Goal: Find specific page/section: Find specific page/section

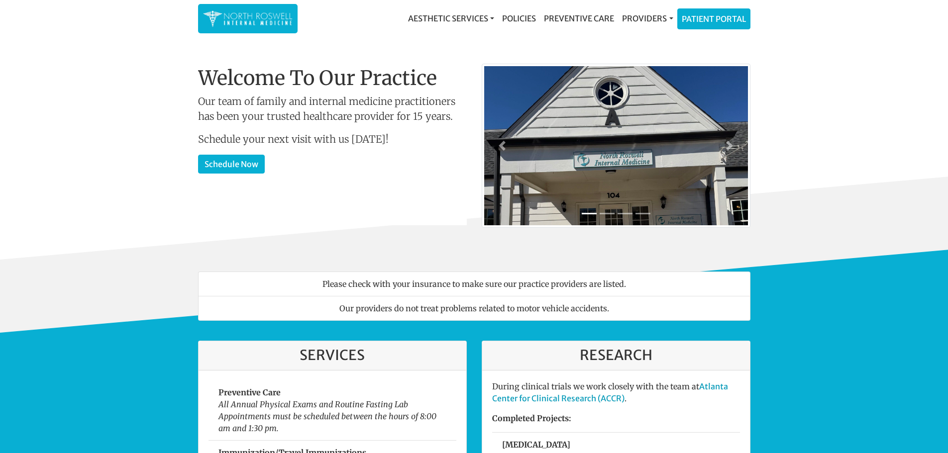
click at [646, 20] on link "Providers" at bounding box center [647, 18] width 59 height 20
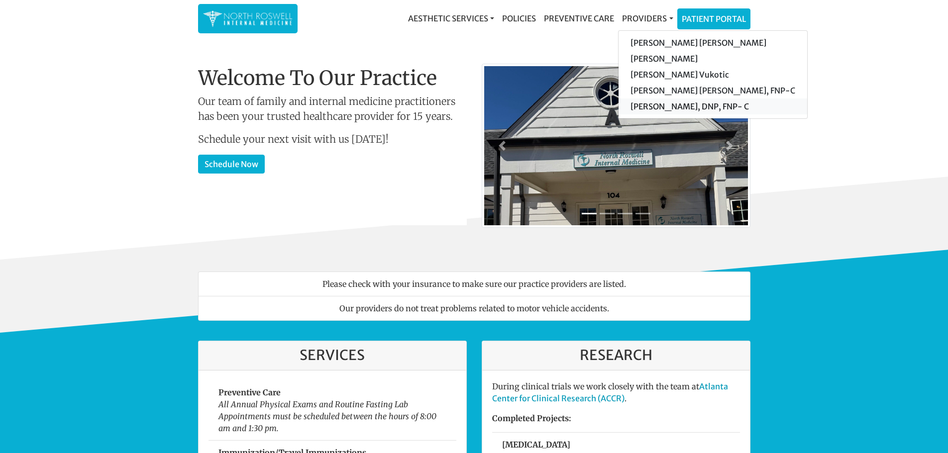
click at [661, 110] on link "[PERSON_NAME], DNP, FNP- C" at bounding box center [713, 107] width 189 height 16
